Goal: Complete application form

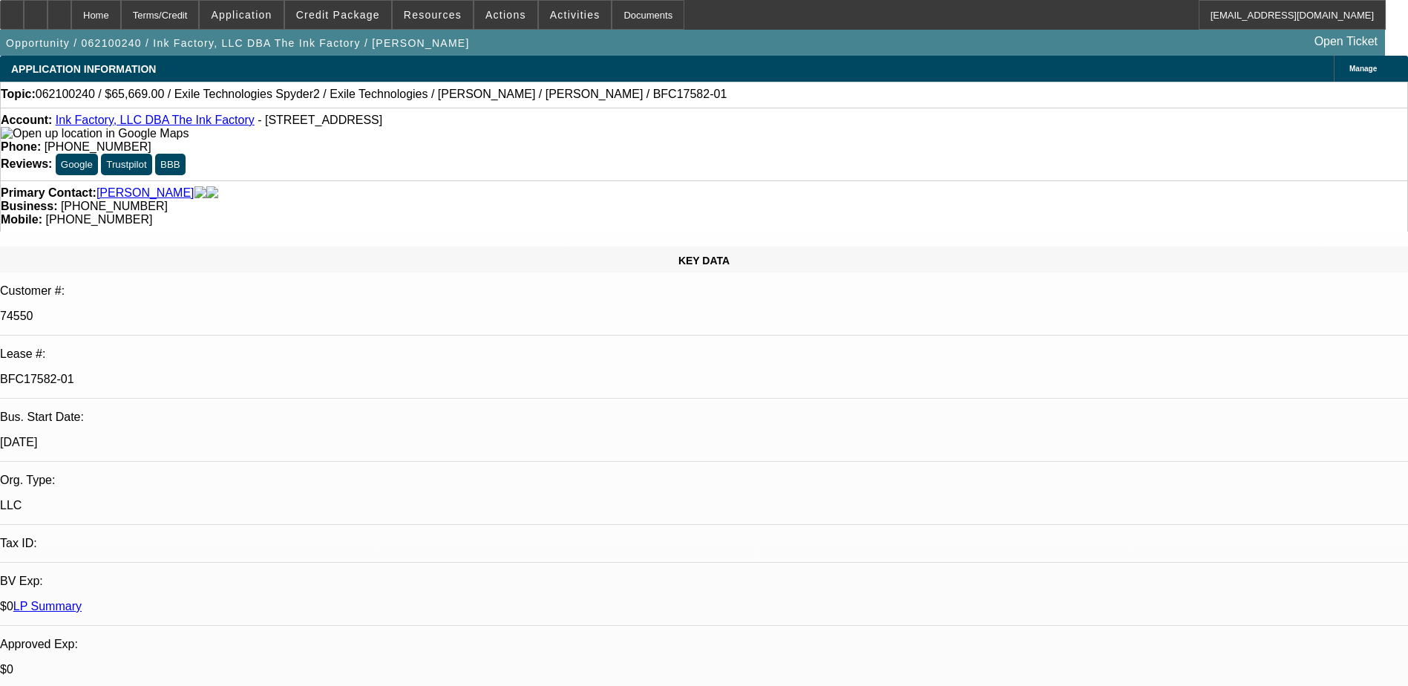
select select "0"
select select "2"
select select "0"
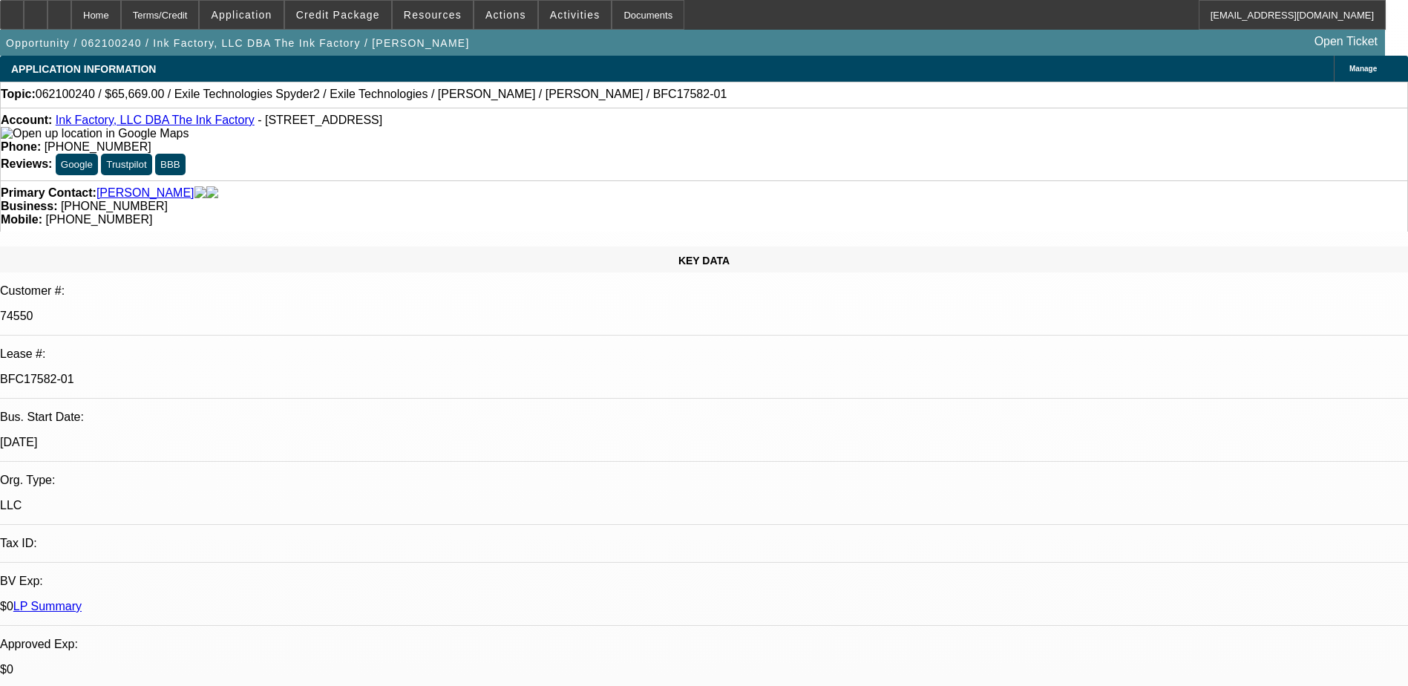
select select "0"
select select "2"
select select "0"
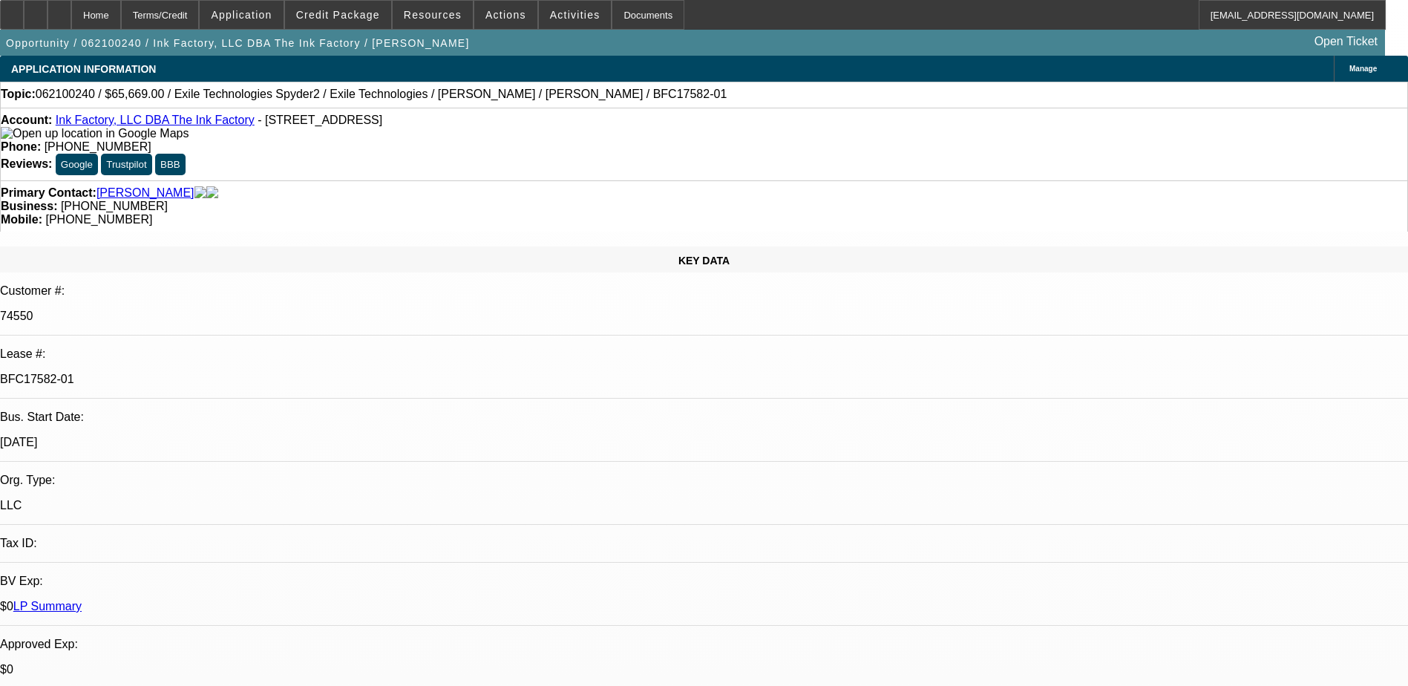
select select "0"
select select "2"
select select "0"
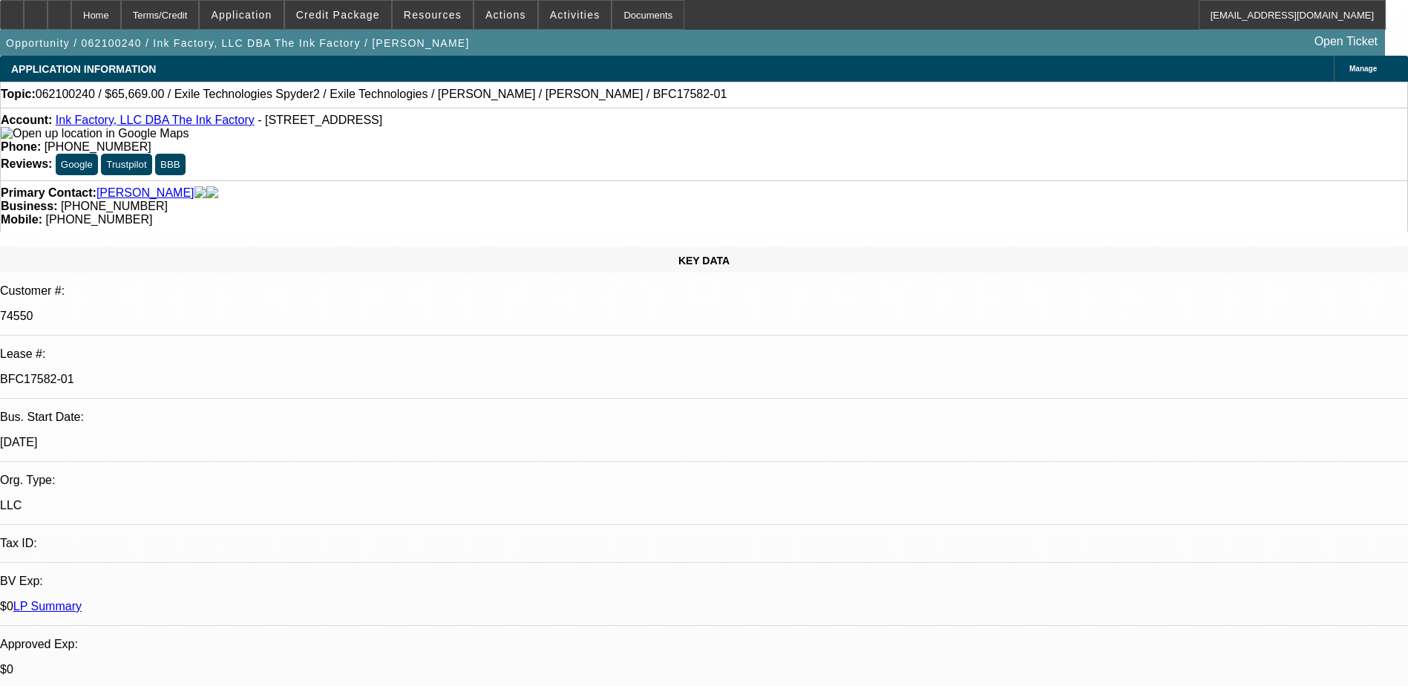
select select "2"
